Goal: Check status: Check status

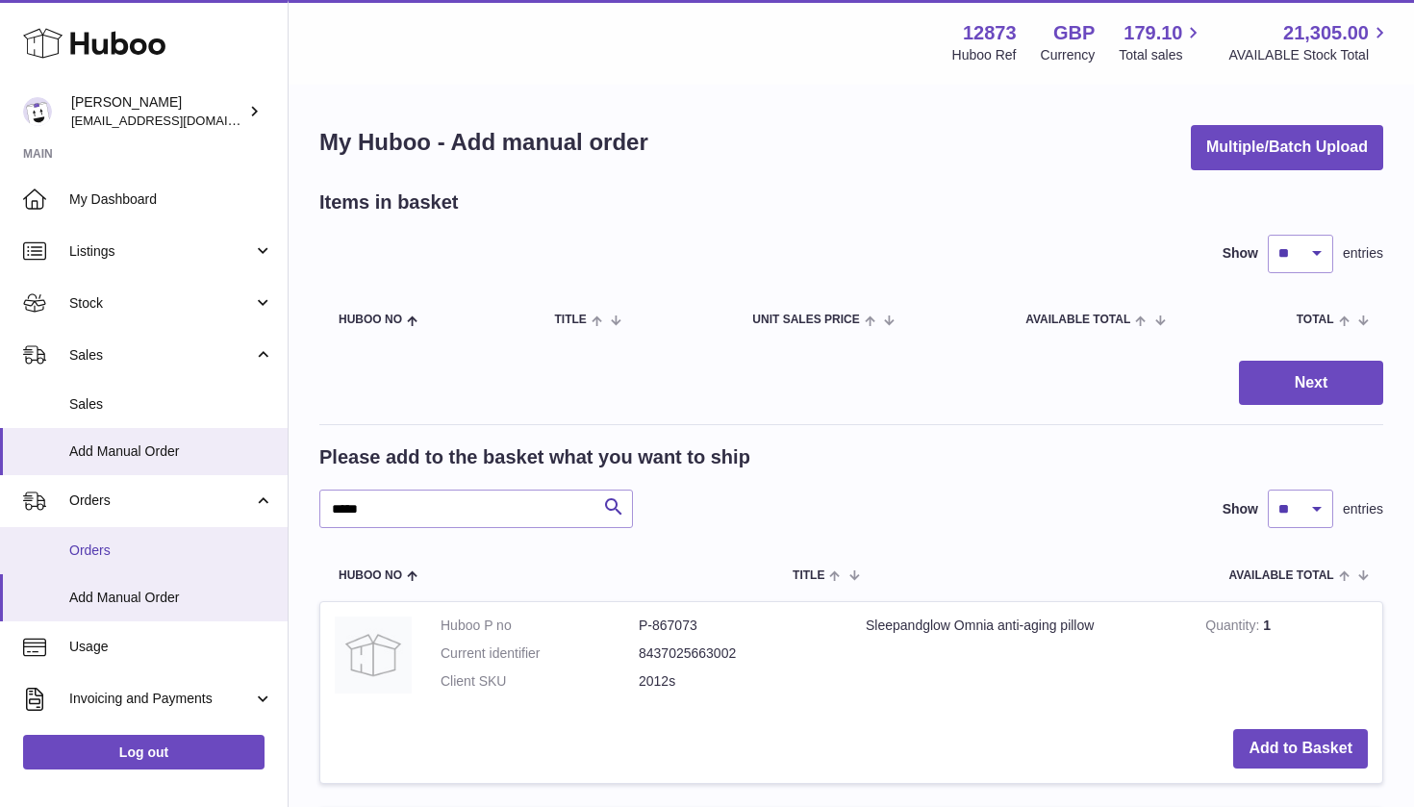
click at [125, 556] on link "Orders" at bounding box center [144, 550] width 288 height 47
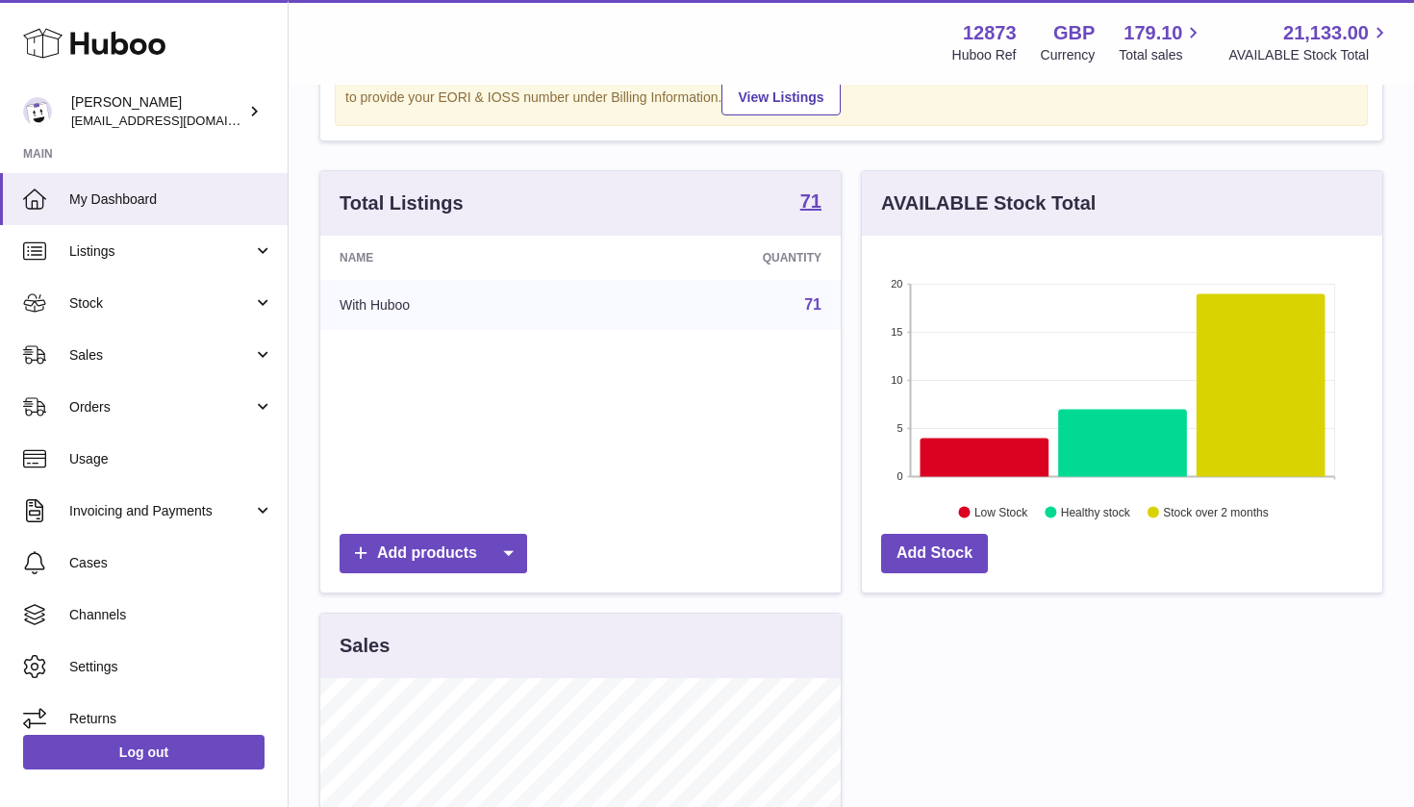
scroll to position [149, 0]
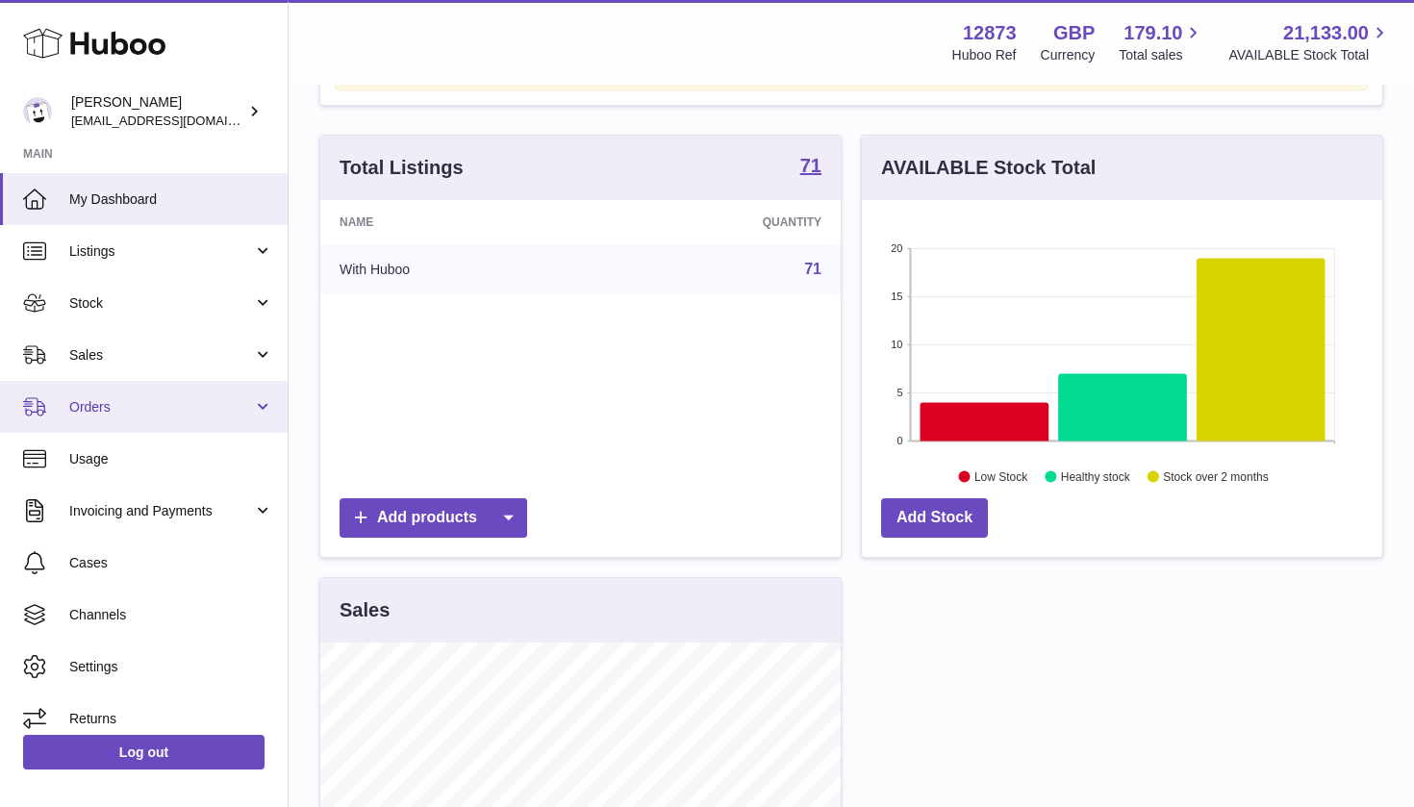
click at [115, 393] on link "Orders" at bounding box center [144, 407] width 288 height 52
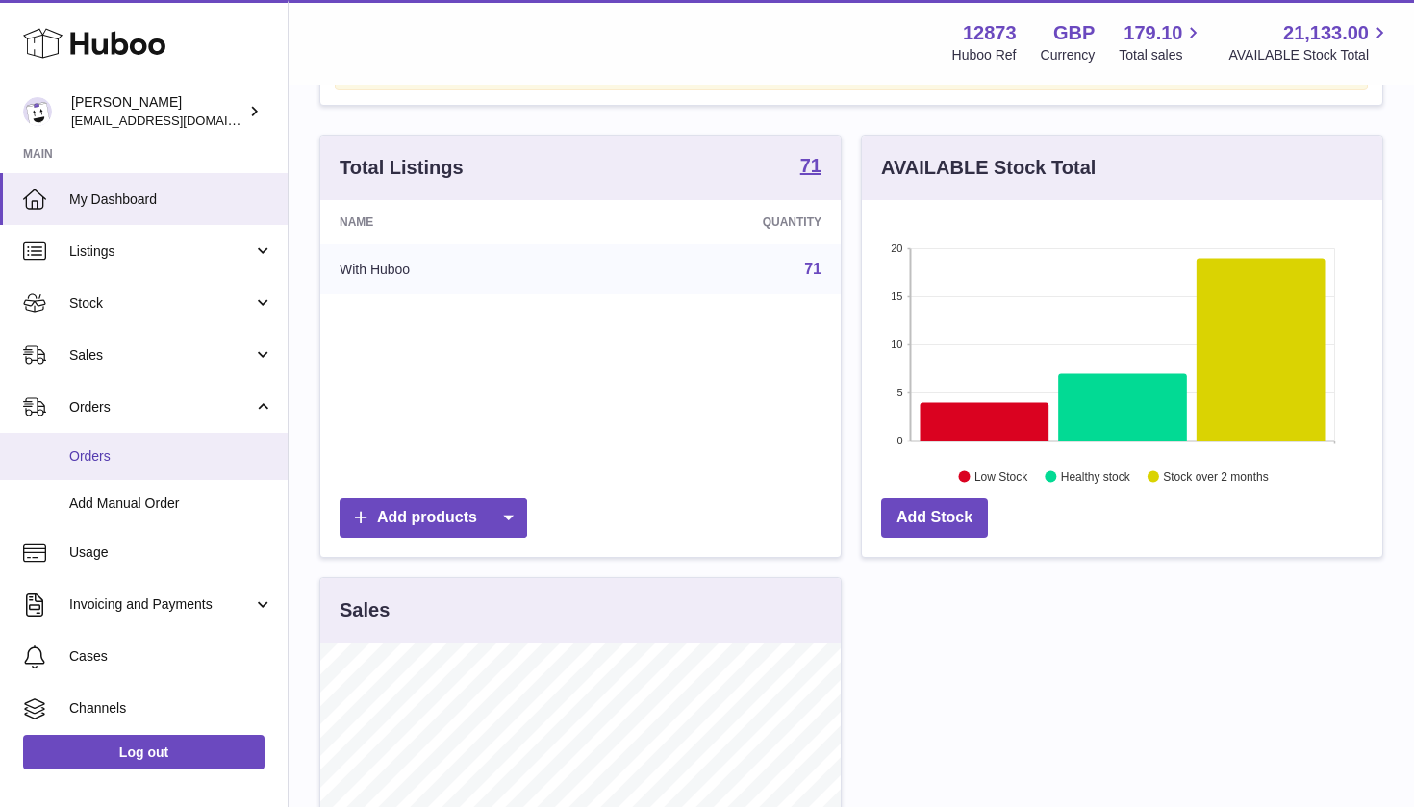
click at [101, 441] on link "Orders" at bounding box center [144, 456] width 288 height 47
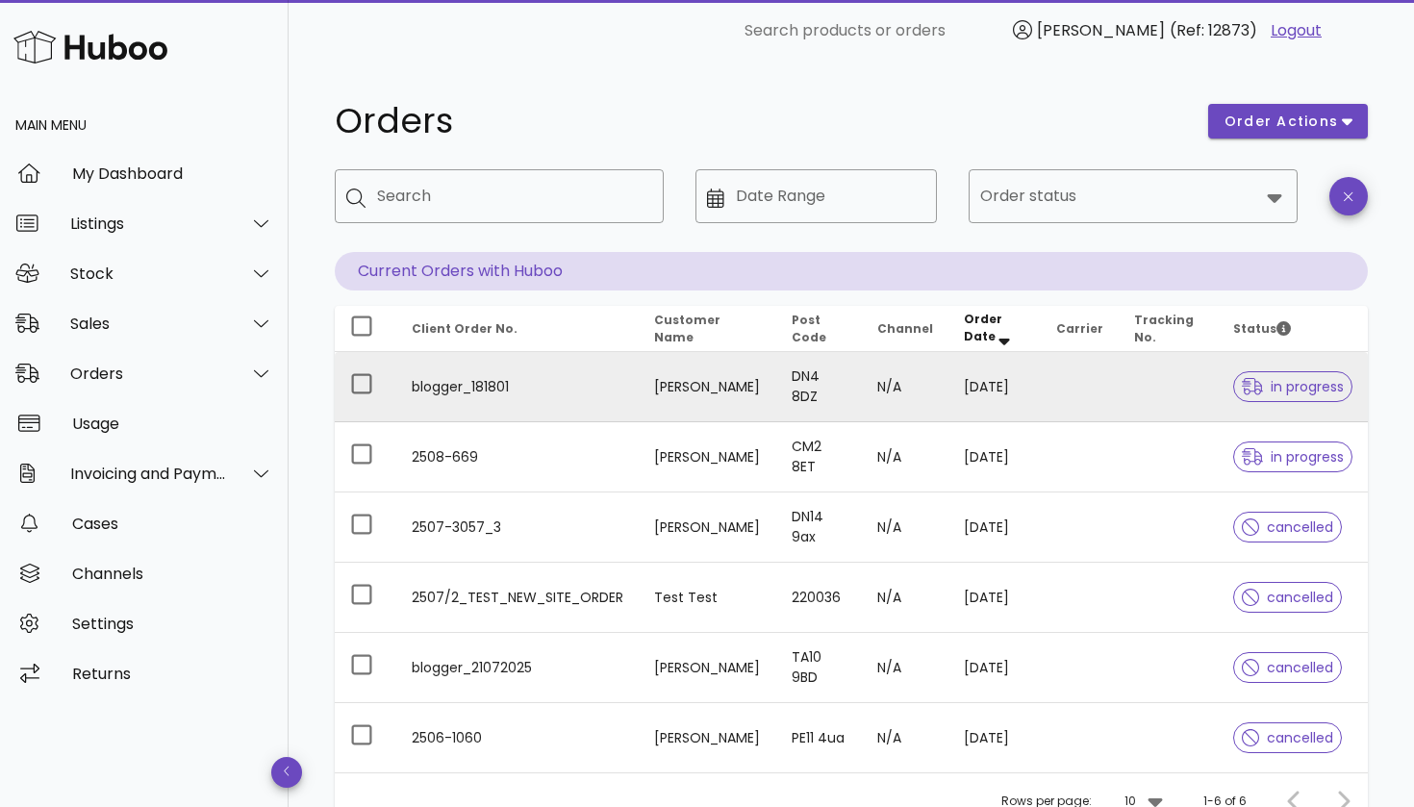
click at [698, 388] on td "[PERSON_NAME]" at bounding box center [708, 387] width 138 height 70
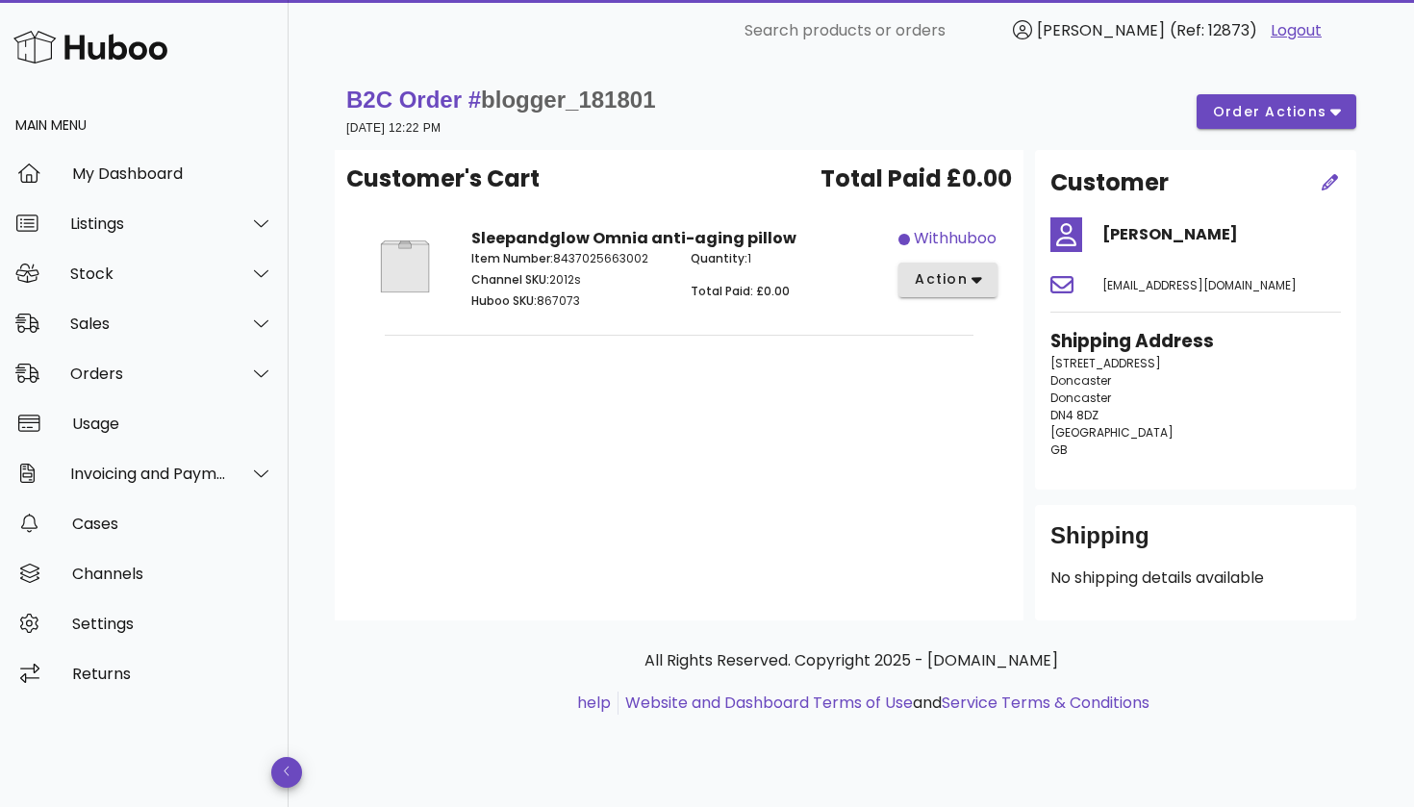
click at [983, 297] on button "action" at bounding box center [947, 280] width 99 height 35
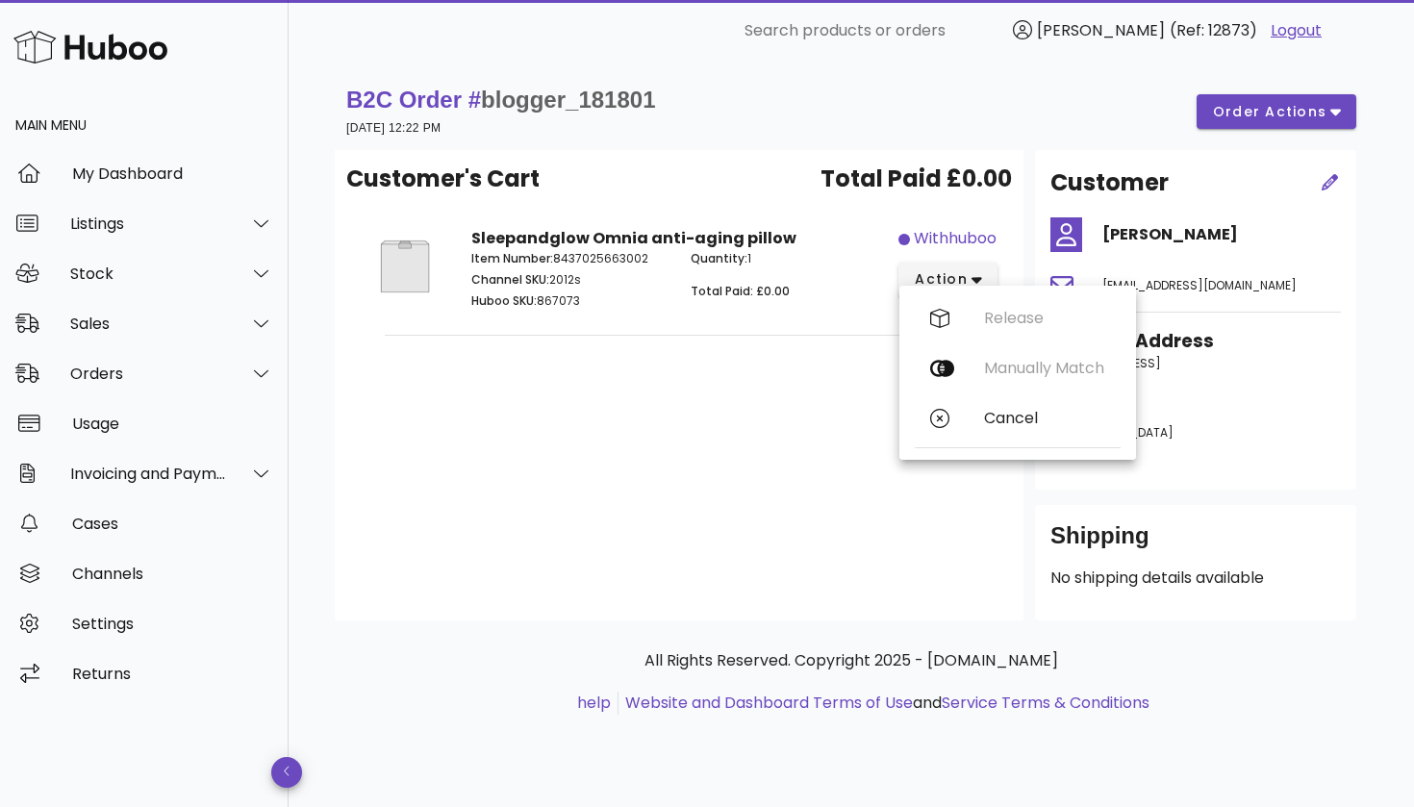
click at [935, 183] on span "Total Paid £0.00" at bounding box center [915, 179] width 191 height 35
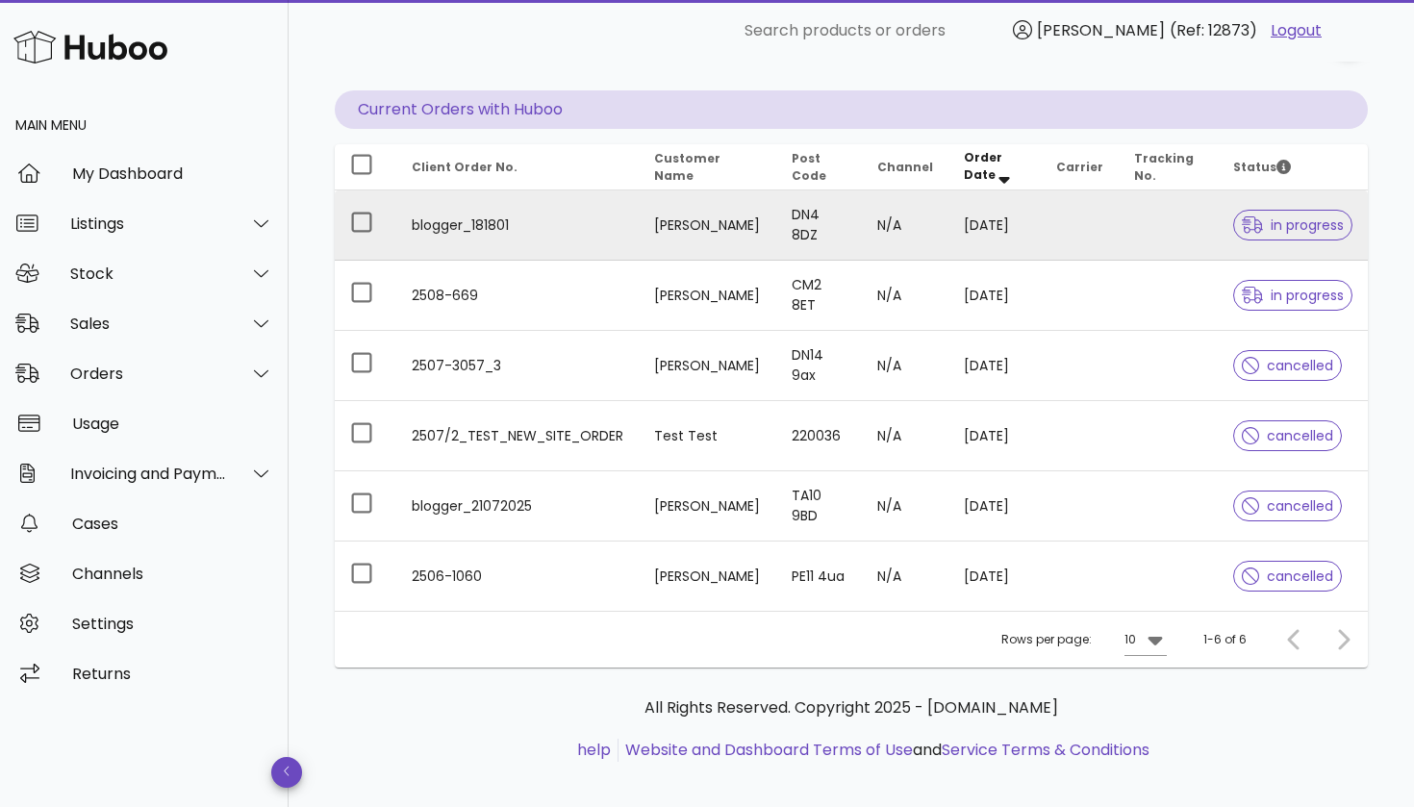
scroll to position [164, 0]
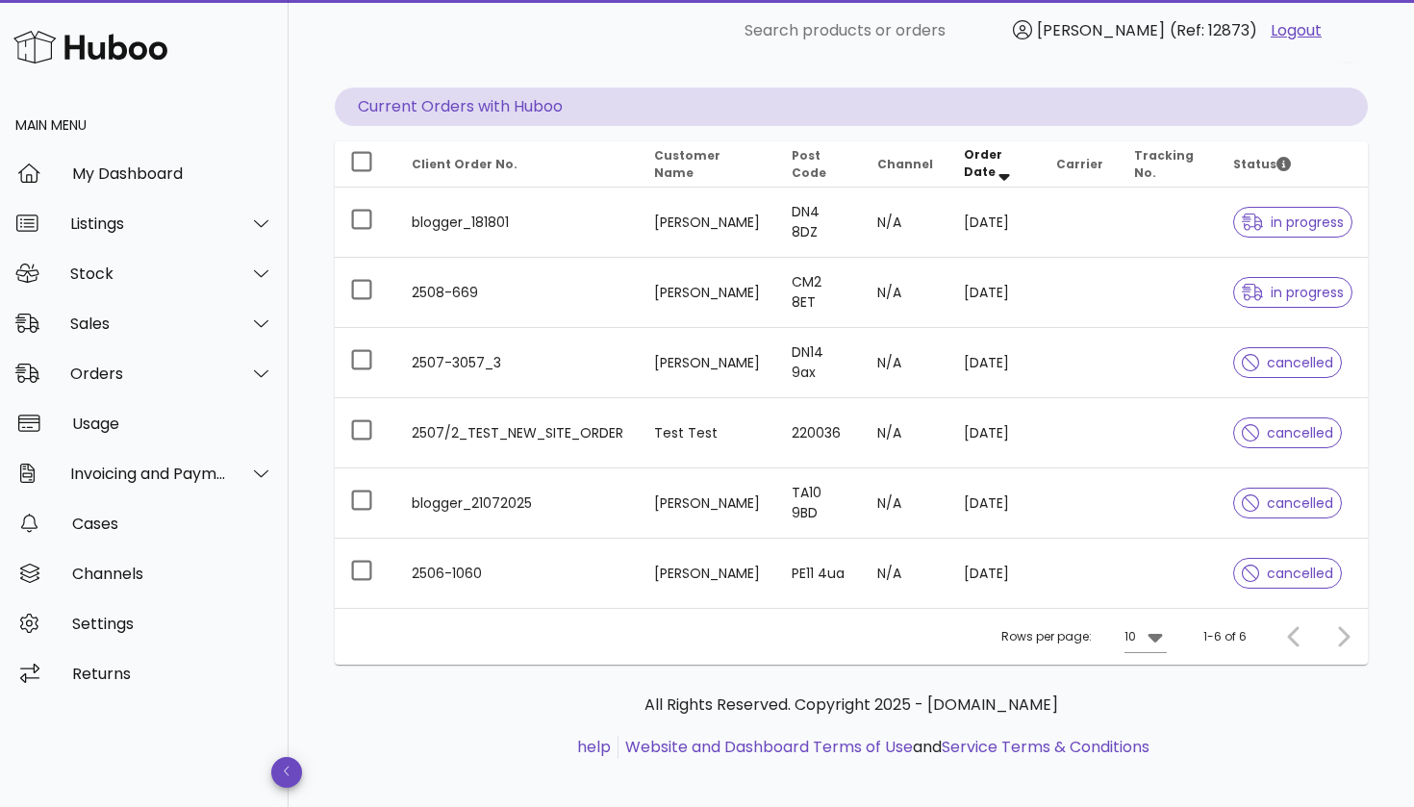
click at [1350, 640] on div at bounding box center [1339, 636] width 41 height 35
click at [1334, 640] on div at bounding box center [1339, 636] width 41 height 35
click at [1293, 635] on div at bounding box center [1297, 636] width 41 height 35
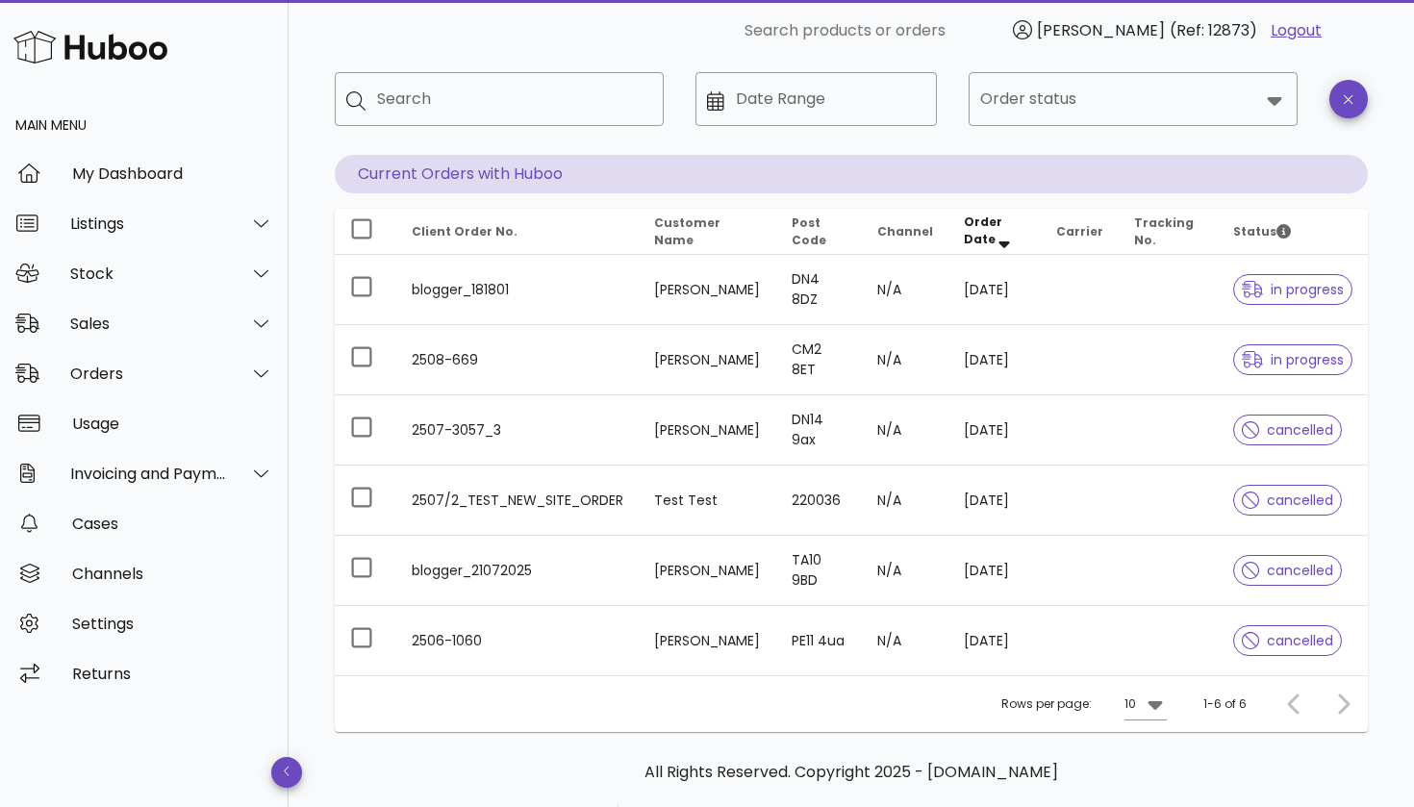
scroll to position [88, 0]
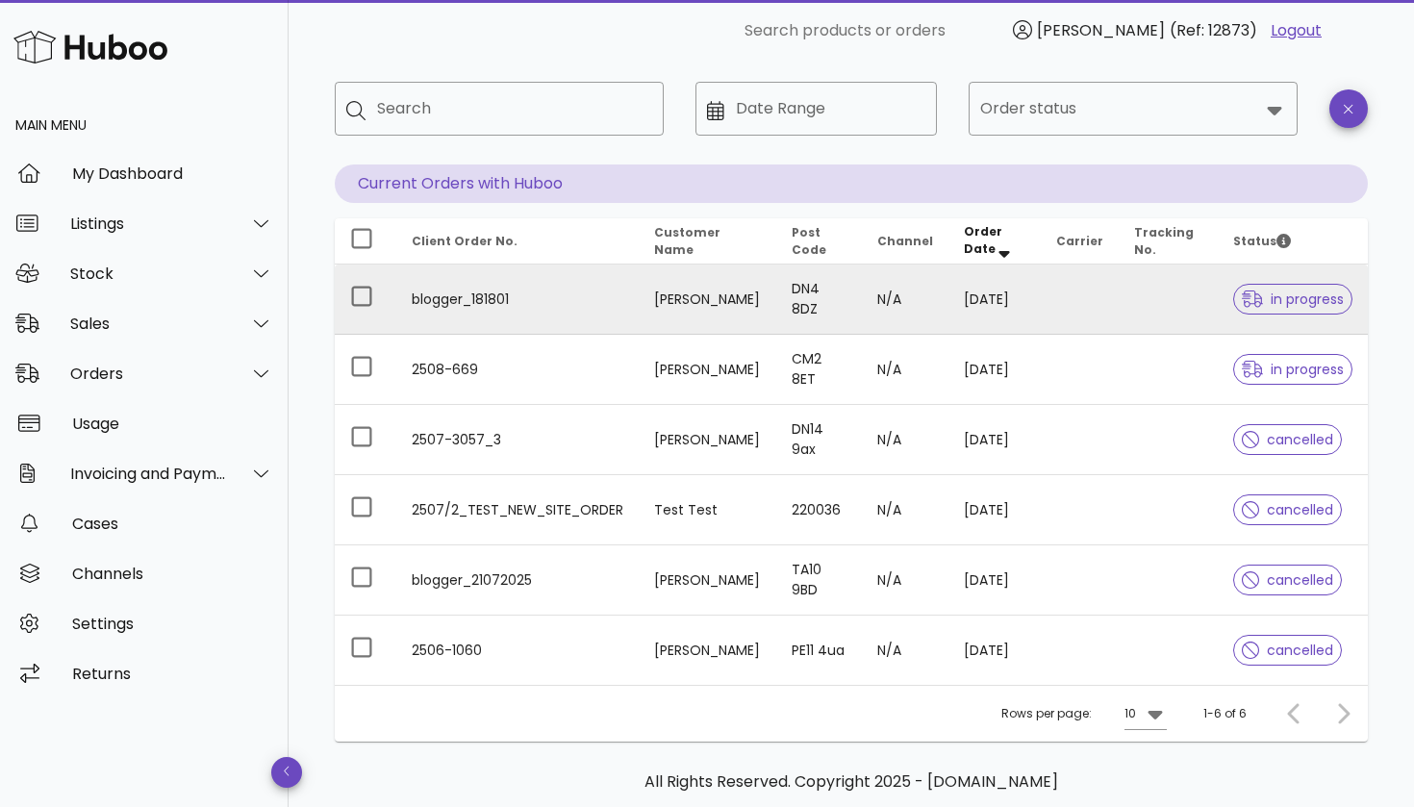
click at [849, 286] on td "DN4 8DZ" at bounding box center [819, 299] width 86 height 70
